Goal: Task Accomplishment & Management: Manage account settings

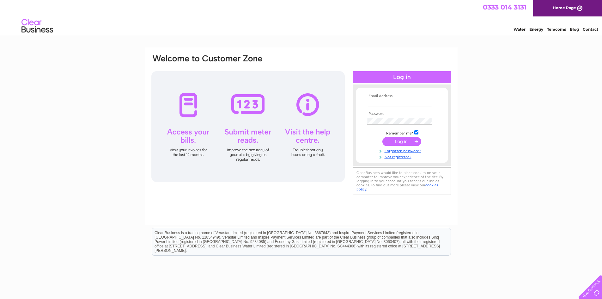
type input "f.dematos@ntlworld.com"
click at [403, 139] on input "submit" at bounding box center [402, 141] width 39 height 9
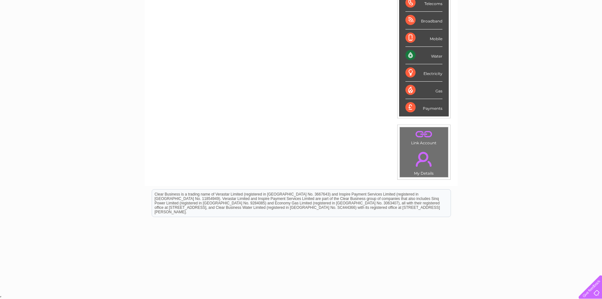
scroll to position [32, 0]
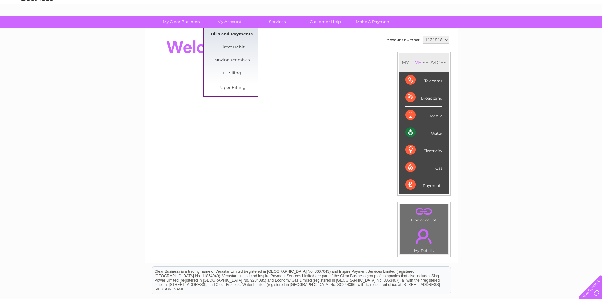
click at [236, 34] on link "Bills and Payments" at bounding box center [232, 34] width 52 height 13
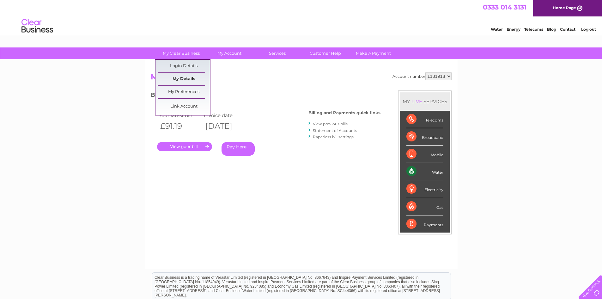
click at [184, 78] on link "My Details" at bounding box center [184, 79] width 52 height 13
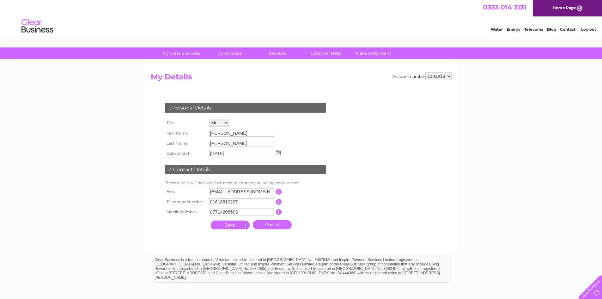
scroll to position [65, 0]
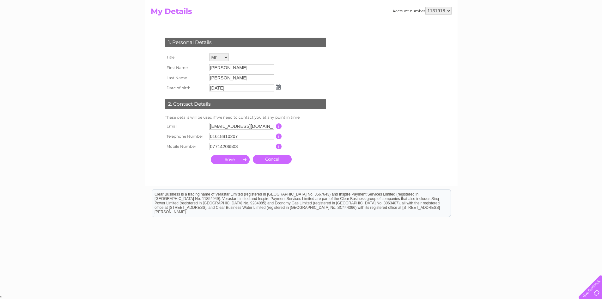
click at [231, 158] on input "submit" at bounding box center [230, 159] width 39 height 9
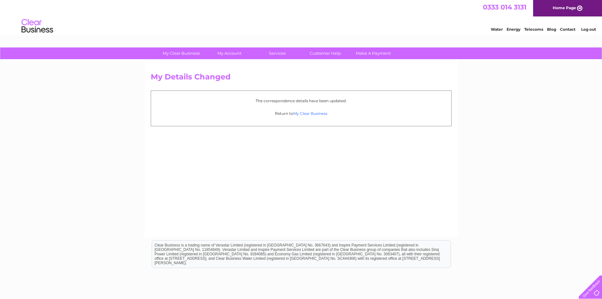
click at [310, 113] on link "My Clear Business" at bounding box center [310, 113] width 34 height 5
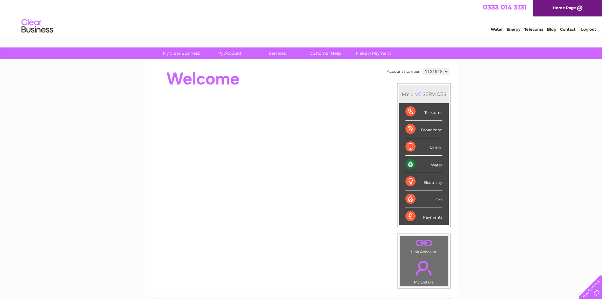
click at [444, 73] on select "1131918" at bounding box center [436, 72] width 26 height 8
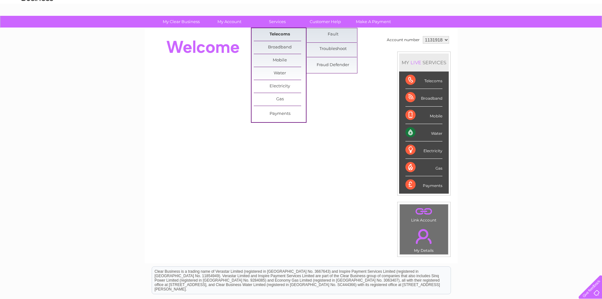
click at [280, 36] on link "Telecoms" at bounding box center [280, 34] width 52 height 13
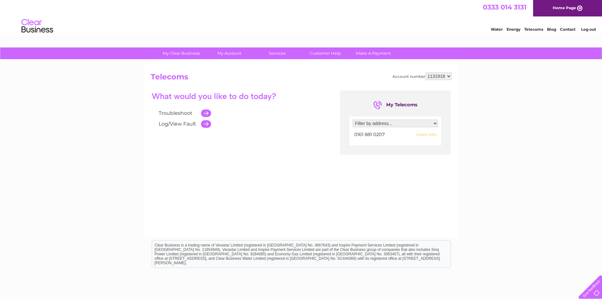
click at [382, 124] on select "Filter by address... [STREET_ADDRESS][PERSON_NAME][DATE]" at bounding box center [395, 123] width 85 height 8
select select "2326938"
click at [353, 119] on select "Filter by address... [STREET_ADDRESS][PERSON_NAME][DATE]" at bounding box center [395, 123] width 85 height 8
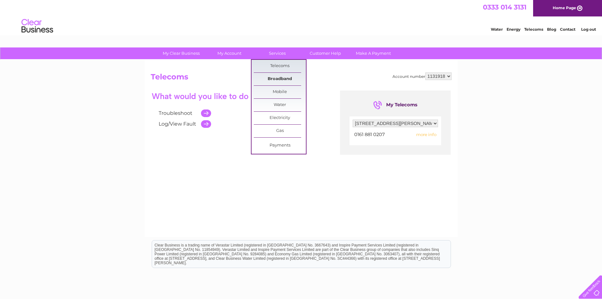
click at [285, 77] on link "Broadband" at bounding box center [280, 79] width 52 height 13
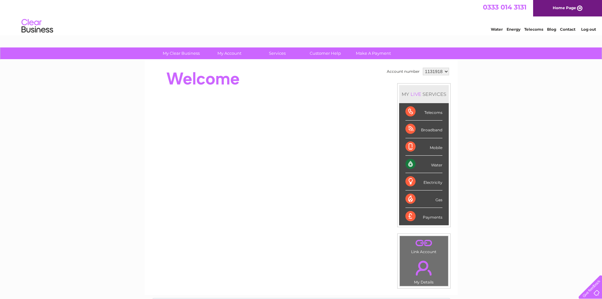
click at [426, 70] on select "1131918" at bounding box center [436, 72] width 26 height 8
click at [423, 68] on select "1131918" at bounding box center [436, 72] width 26 height 8
drag, startPoint x: 433, startPoint y: 71, endPoint x: 438, endPoint y: 59, distance: 12.9
click at [383, 74] on div "Account number 1131918 MY LIVE SERVICES Telecoms Broadband Mobile Water Electri…" at bounding box center [301, 158] width 301 height 185
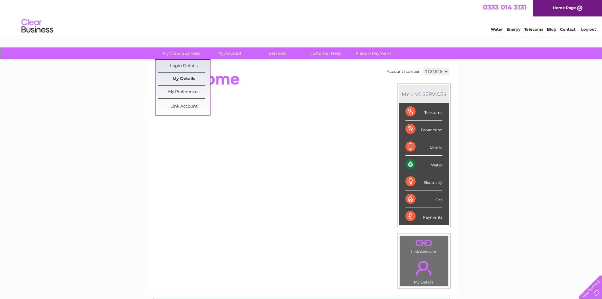
click at [184, 77] on link "My Details" at bounding box center [184, 79] width 52 height 13
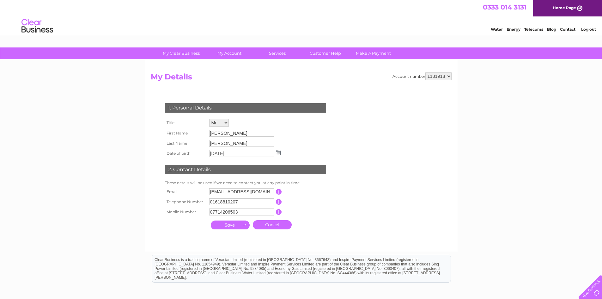
click at [449, 77] on select "1131918" at bounding box center [439, 76] width 26 height 8
click at [426, 72] on select "1131918" at bounding box center [439, 76] width 26 height 8
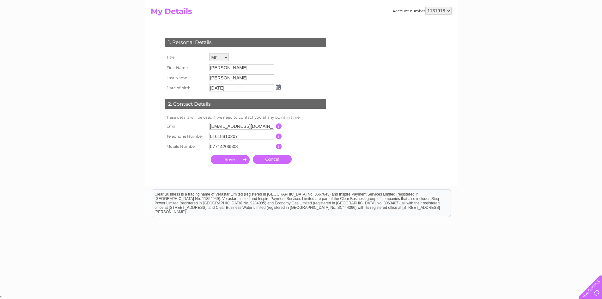
drag, startPoint x: 584, startPoint y: 17, endPoint x: 579, endPoint y: 16, distance: 5.0
click at [584, 17] on div "My Clear Business Login Details My Details My Preferences Link Account My Accou…" at bounding box center [301, 138] width 602 height 312
